Goal: Task Accomplishment & Management: Complete application form

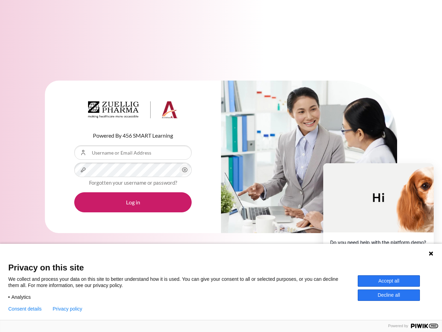
click at [221, 166] on div "Content" at bounding box center [309, 157] width 176 height 153
click at [185, 170] on icon "Content" at bounding box center [185, 170] width 8 height 8
click at [133, 202] on button "Log in" at bounding box center [133, 202] width 118 height 20
click at [431, 253] on icon at bounding box center [431, 253] width 4 height 4
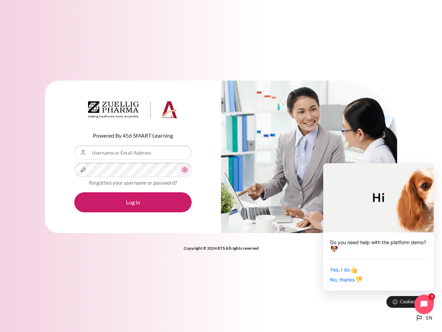
click at [389, 281] on div "Yes, I do No, thanks" at bounding box center [378, 271] width 97 height 25
click at [389, 295] on div "Powered By 456 SMART Learning Username or Email Address Password Forgotten your…" at bounding box center [221, 166] width 442 height 332
click at [25, 309] on div "Powered By 456 SMART Learning Username or Email Address Password Forgotten your…" at bounding box center [221, 166] width 442 height 332
